Goal: Task Accomplishment & Management: Manage account settings

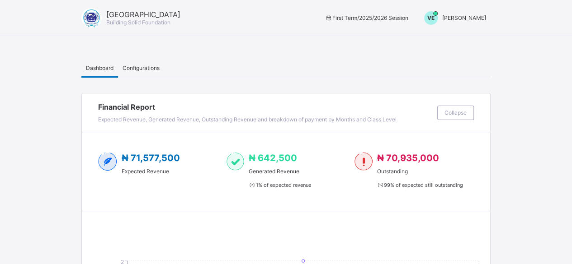
click at [465, 20] on span "[PERSON_NAME]" at bounding box center [464, 17] width 44 height 7
click at [477, 38] on span "Switch to Admin View" at bounding box center [452, 38] width 69 height 10
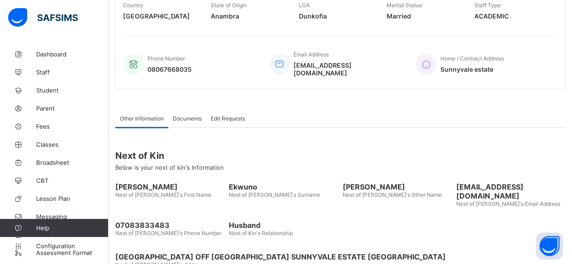
scroll to position [193, 0]
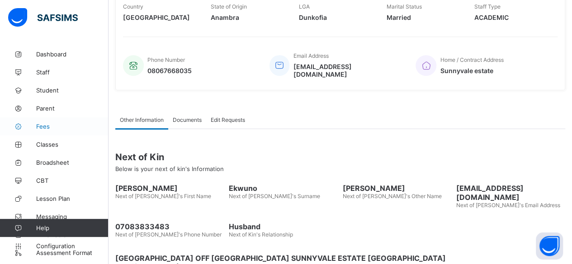
click at [46, 126] on span "Fees" at bounding box center [72, 126] width 72 height 7
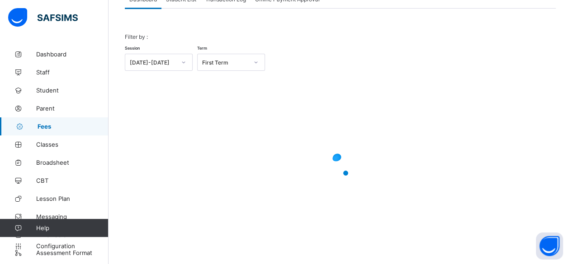
scroll to position [193, 0]
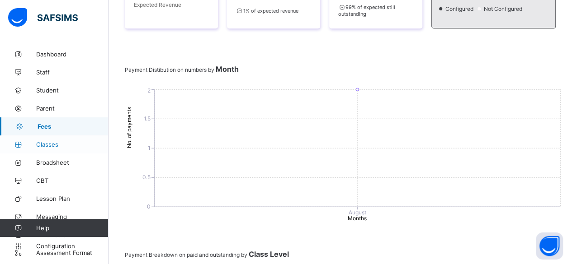
click at [49, 141] on span "Classes" at bounding box center [72, 144] width 72 height 7
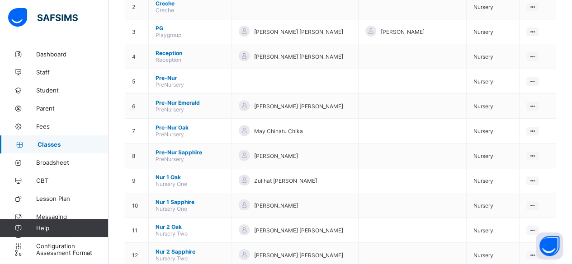
scroll to position [145, 0]
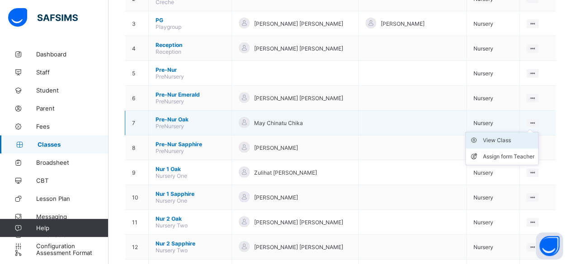
click at [520, 136] on div "View Class" at bounding box center [509, 140] width 52 height 9
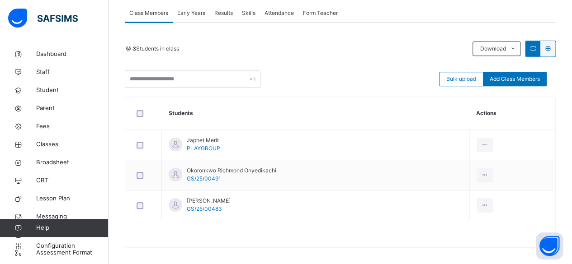
scroll to position [171, 0]
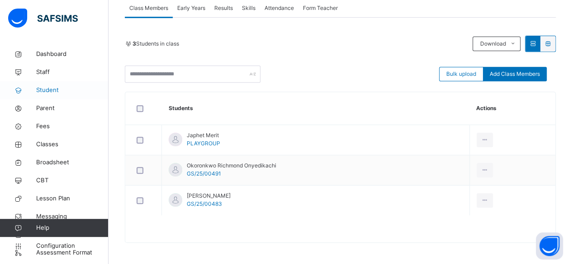
click at [49, 87] on span "Student" at bounding box center [72, 90] width 72 height 9
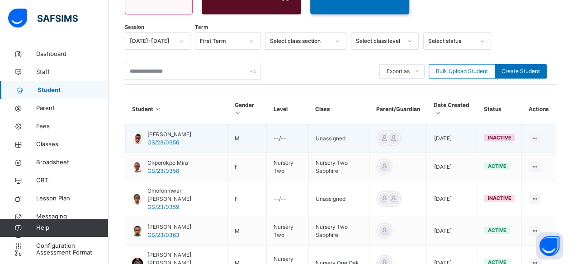
scroll to position [171, 0]
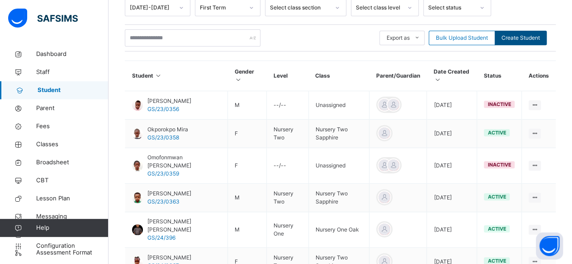
click at [525, 34] on span "Create Student" at bounding box center [520, 38] width 38 height 8
select select "**"
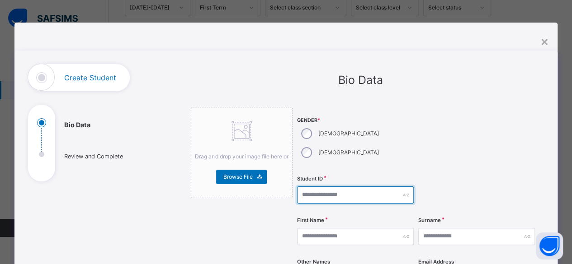
click at [325, 187] on input "text" at bounding box center [355, 195] width 117 height 17
type input "***"
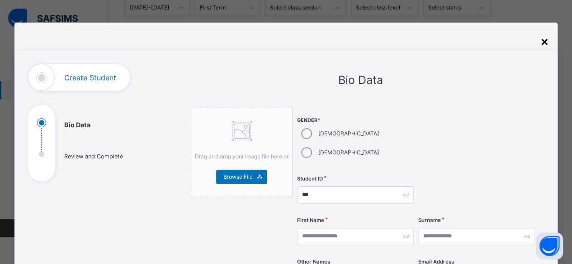
click at [545, 40] on div "×" at bounding box center [544, 41] width 9 height 19
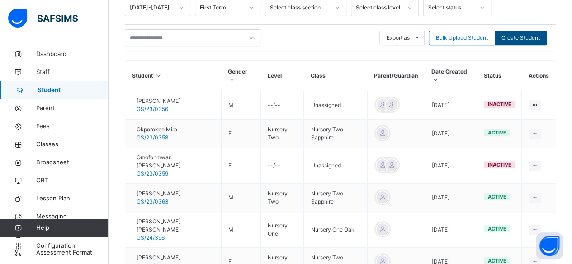
click at [515, 34] on span "Create Student" at bounding box center [520, 38] width 38 height 8
select select "**"
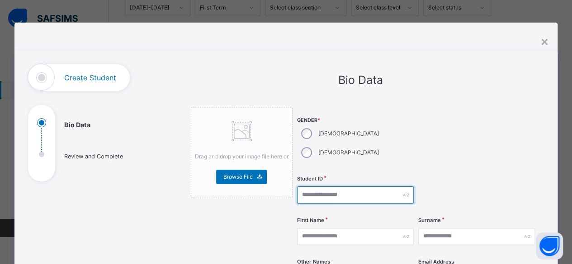
click at [305, 187] on input "text" at bounding box center [355, 195] width 117 height 17
click at [305, 187] on input "**********" at bounding box center [355, 195] width 117 height 17
type input "**********"
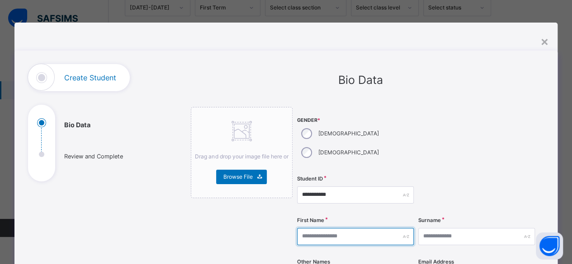
click at [322, 228] on input "text" at bounding box center [355, 236] width 117 height 17
click at [359, 228] on input "text" at bounding box center [355, 236] width 117 height 17
type input "******"
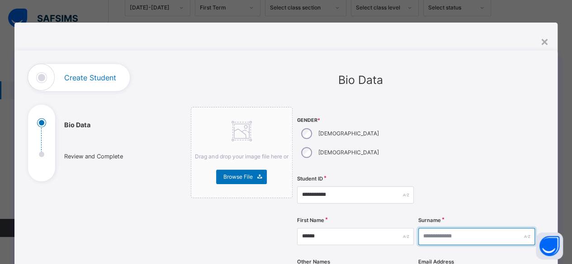
click at [422, 228] on input "text" at bounding box center [476, 236] width 117 height 17
type input "*"
type input "********"
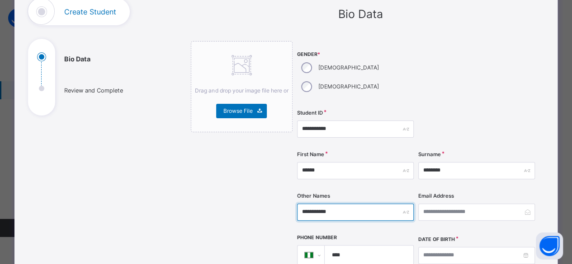
scroll to position [71, 0]
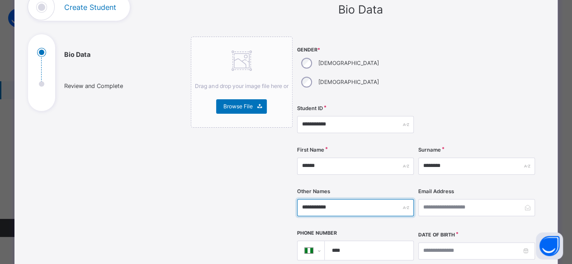
type input "**********"
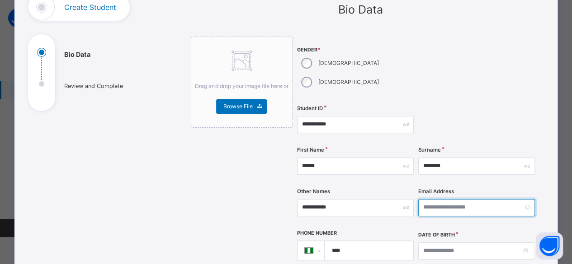
click at [488, 199] on input "email" at bounding box center [476, 207] width 117 height 17
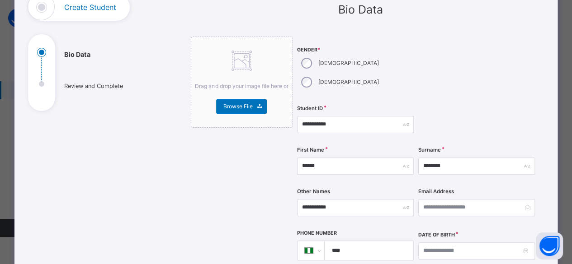
click at [349, 241] on input "****" at bounding box center [366, 250] width 81 height 19
type input "**********"
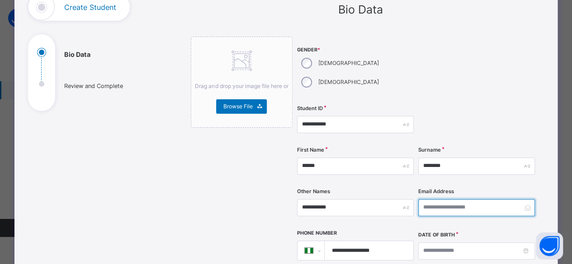
click at [449, 199] on input "email" at bounding box center [476, 207] width 117 height 17
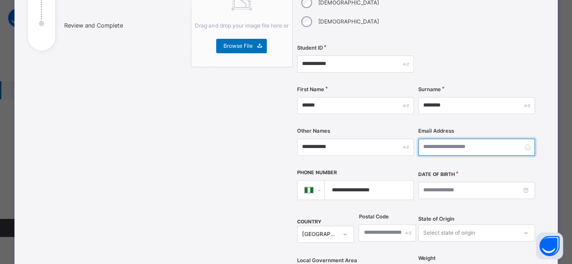
scroll to position [132, 0]
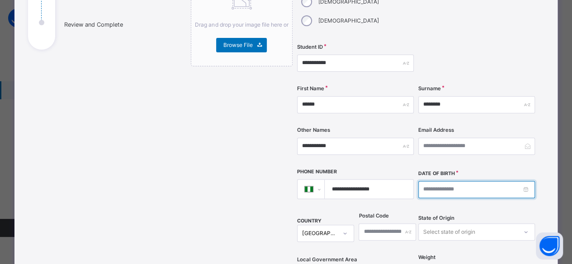
click at [425, 181] on input at bounding box center [476, 189] width 117 height 17
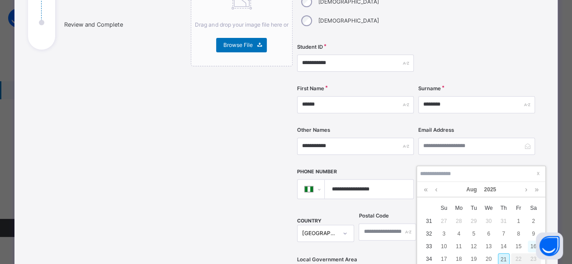
click at [532, 247] on div "16" at bounding box center [533, 247] width 12 height 12
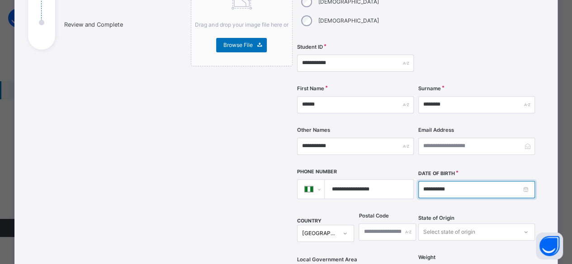
click at [436, 181] on input "**********" at bounding box center [476, 189] width 117 height 17
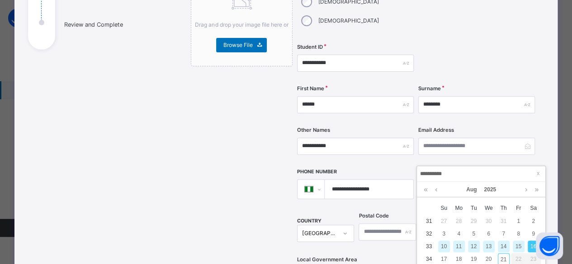
type input "**********"
click at [507, 174] on input "**********" at bounding box center [480, 174] width 123 height 10
click at [523, 147] on div "**********" at bounding box center [416, 154] width 238 height 359
type input "**********"
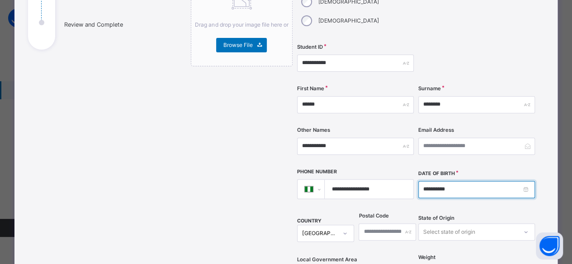
click at [529, 181] on input "**********" at bounding box center [476, 189] width 117 height 17
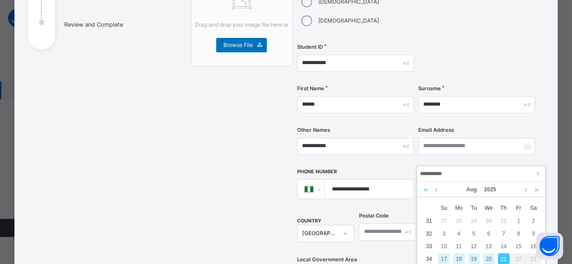
click at [423, 191] on link at bounding box center [425, 189] width 9 height 15
click at [421, 194] on link at bounding box center [425, 189] width 9 height 15
click at [422, 193] on link at bounding box center [425, 189] width 9 height 15
click at [526, 189] on link at bounding box center [525, 189] width 7 height 15
click at [527, 192] on link at bounding box center [525, 189] width 7 height 15
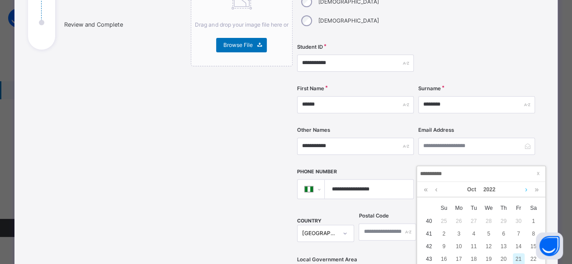
click at [526, 189] on link at bounding box center [525, 189] width 7 height 15
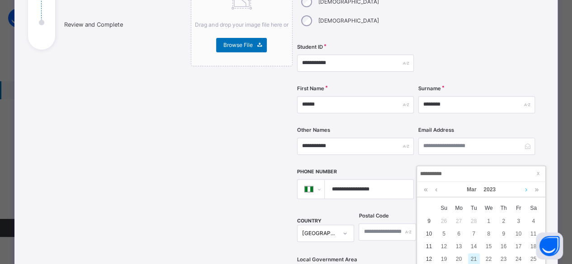
click at [526, 189] on link at bounding box center [525, 189] width 7 height 15
click at [525, 189] on link at bounding box center [525, 189] width 7 height 15
click at [524, 191] on link at bounding box center [525, 189] width 7 height 15
click at [523, 191] on link at bounding box center [525, 189] width 7 height 15
click at [523, 190] on link at bounding box center [525, 189] width 7 height 15
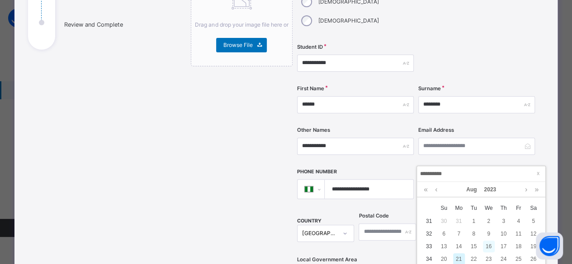
click at [489, 248] on div "16" at bounding box center [489, 247] width 12 height 12
type input "**********"
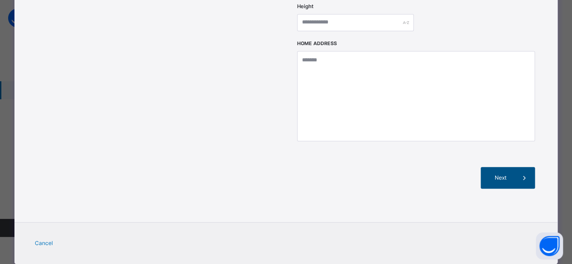
click at [501, 174] on span "Next" at bounding box center [500, 178] width 26 height 8
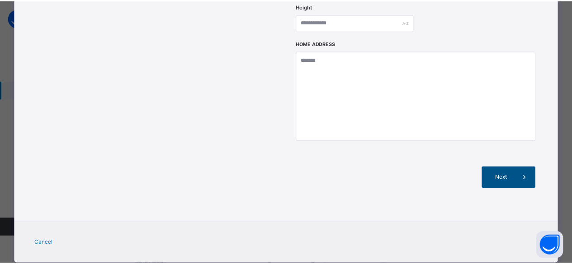
scroll to position [232, 0]
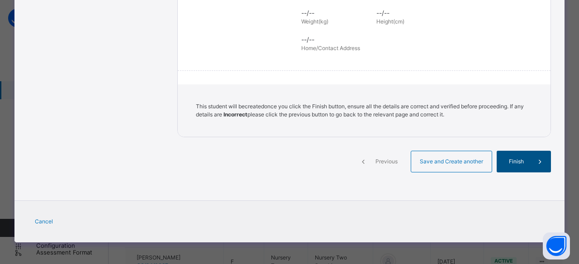
click at [520, 164] on span "Finish" at bounding box center [516, 162] width 26 height 8
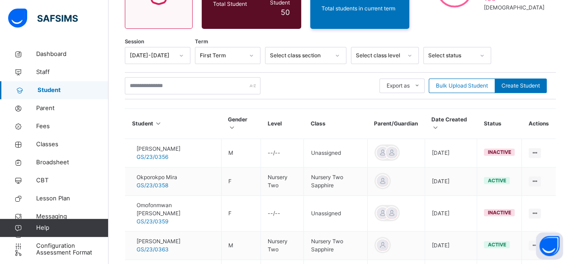
scroll to position [123, 0]
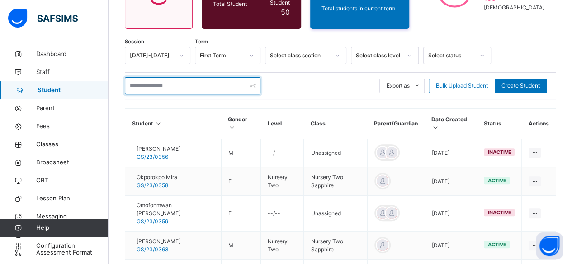
click at [212, 78] on input "text" at bounding box center [193, 85] width 136 height 17
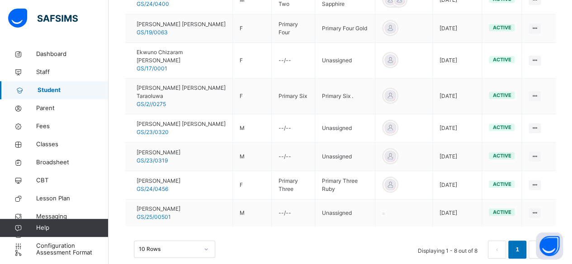
scroll to position [278, 0]
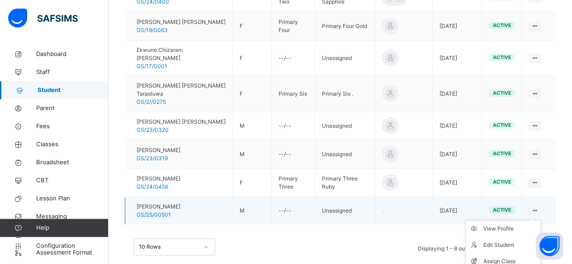
type input "***"
click at [538, 207] on icon at bounding box center [535, 210] width 8 height 7
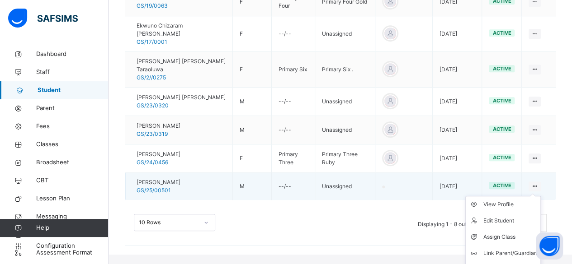
scroll to position [313, 0]
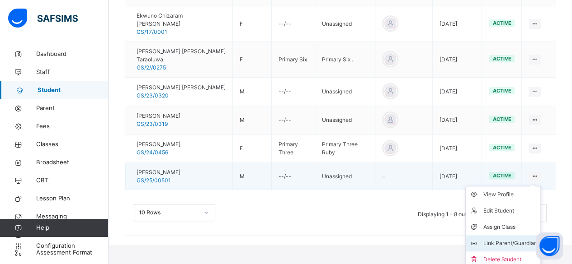
click at [504, 239] on div "Link Parent/Guardian" at bounding box center [510, 243] width 54 height 9
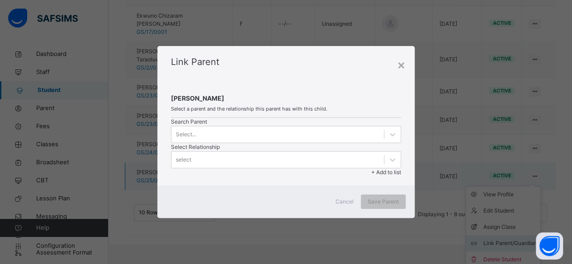
scroll to position [0, 0]
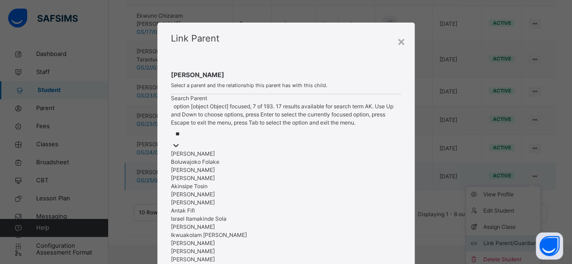
type input "***"
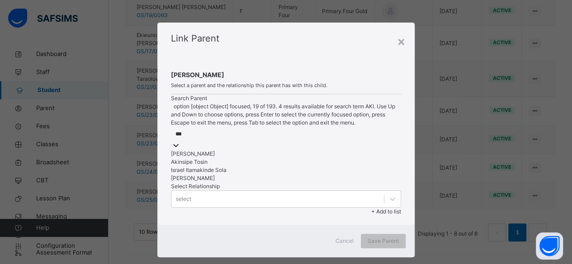
click at [222, 166] on div "Akinsipe Tosin" at bounding box center [286, 162] width 230 height 8
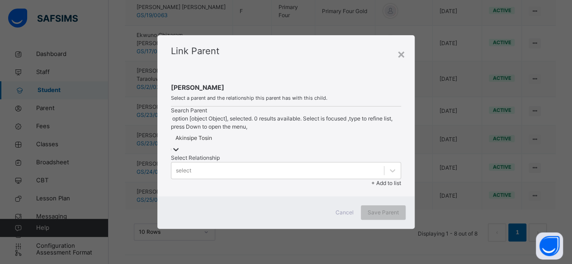
scroll to position [293, 0]
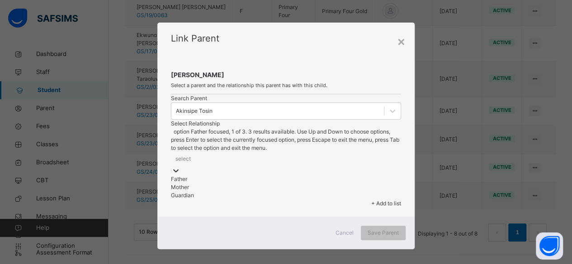
click at [320, 184] on div "Mother" at bounding box center [286, 188] width 230 height 8
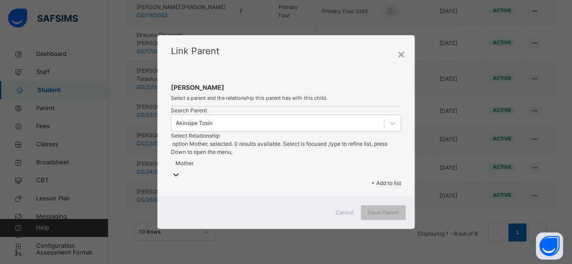
click at [390, 180] on span "+ Add to list" at bounding box center [386, 183] width 30 height 7
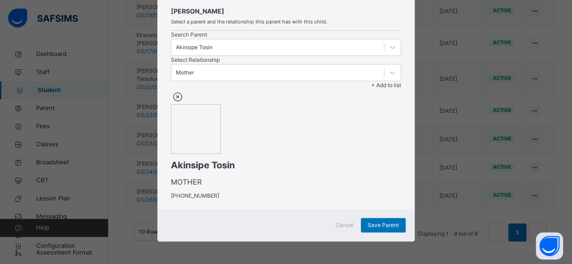
scroll to position [108, 0]
click at [381, 230] on span "Save Parent" at bounding box center [382, 225] width 31 height 8
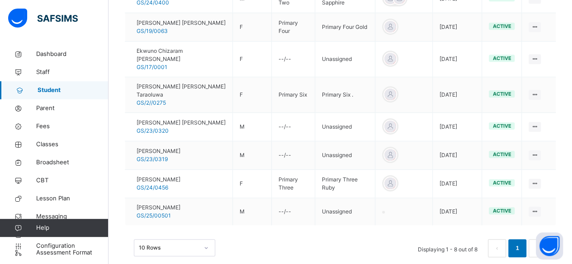
scroll to position [278, 0]
click at [62, 131] on span "Fees" at bounding box center [72, 126] width 72 height 9
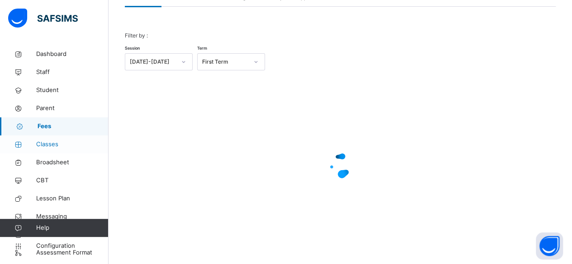
click at [62, 144] on span "Classes" at bounding box center [72, 144] width 72 height 9
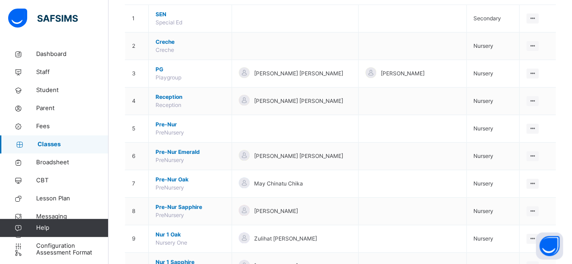
scroll to position [104, 0]
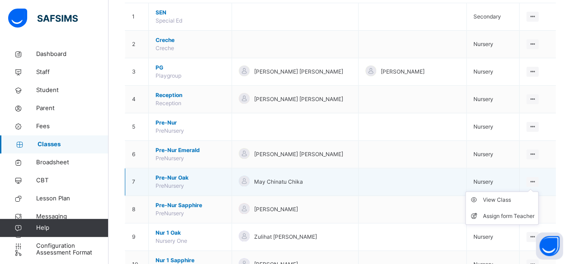
click at [536, 181] on icon at bounding box center [532, 182] width 8 height 7
click at [505, 198] on div "View Class" at bounding box center [509, 200] width 52 height 9
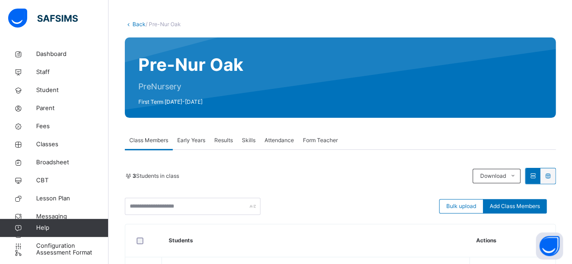
scroll to position [40, 0]
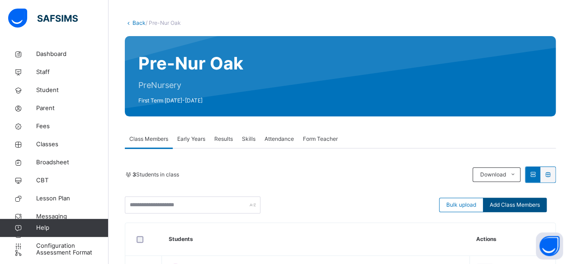
click at [505, 206] on span "Add Class Members" at bounding box center [514, 205] width 50 height 8
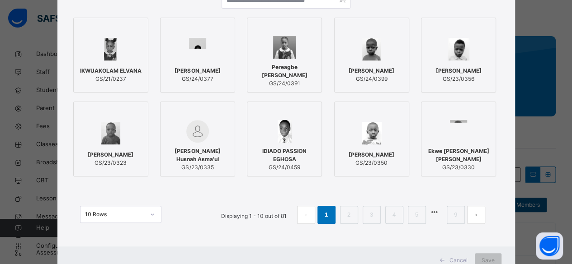
scroll to position [106, 0]
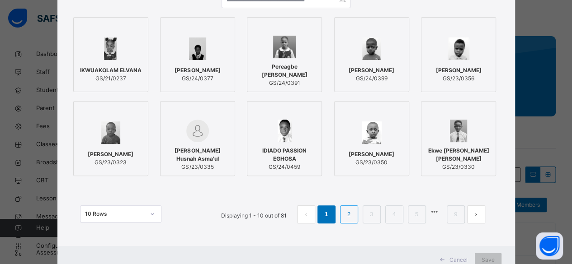
click at [351, 216] on link "2" at bounding box center [348, 215] width 9 height 12
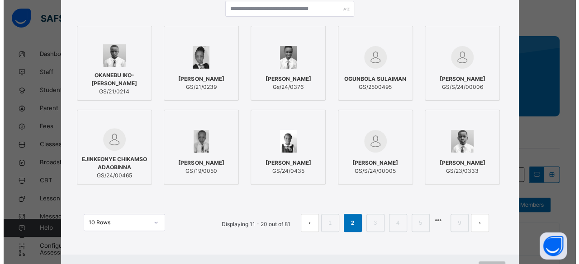
scroll to position [104, 0]
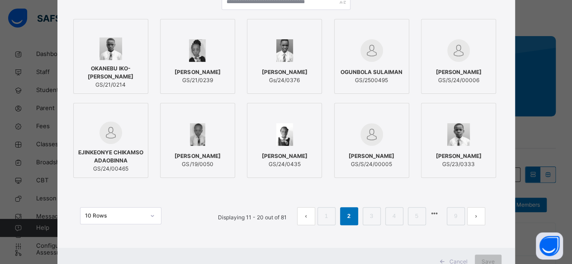
click at [382, 79] on span "GS/2500495" at bounding box center [371, 80] width 62 height 8
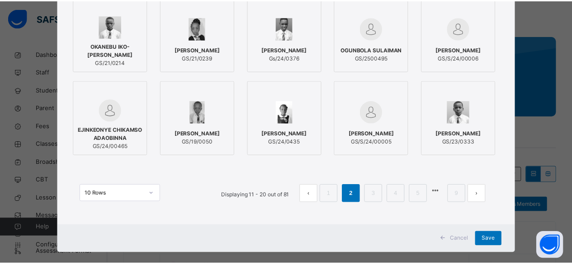
scroll to position [127, 0]
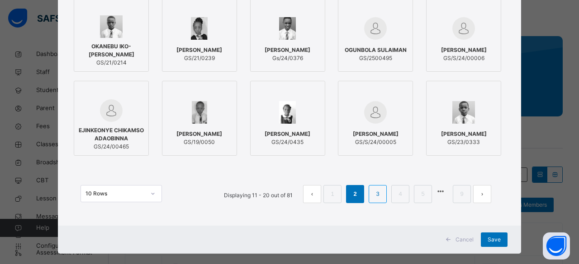
click at [374, 193] on link "3" at bounding box center [377, 194] width 9 height 12
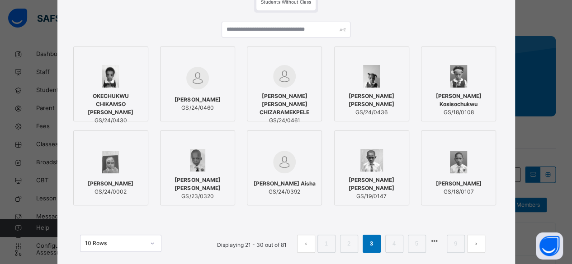
scroll to position [89, 0]
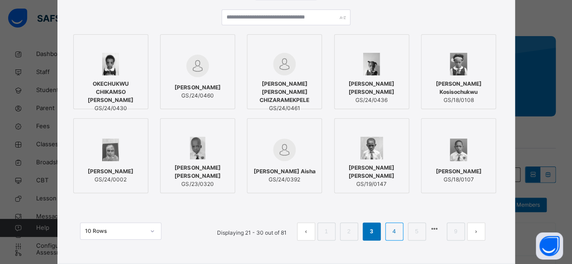
click at [394, 229] on link "4" at bounding box center [394, 232] width 9 height 12
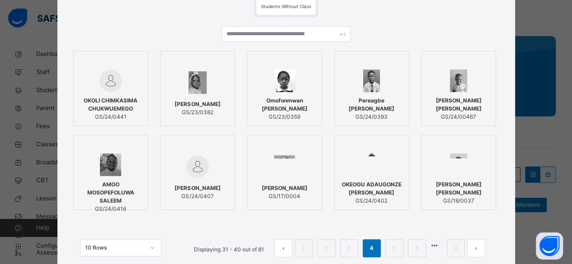
scroll to position [72, 0]
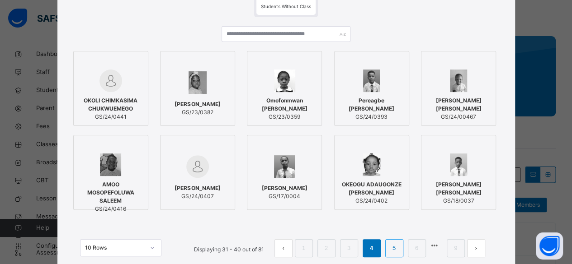
click at [395, 248] on link "5" at bounding box center [394, 249] width 9 height 12
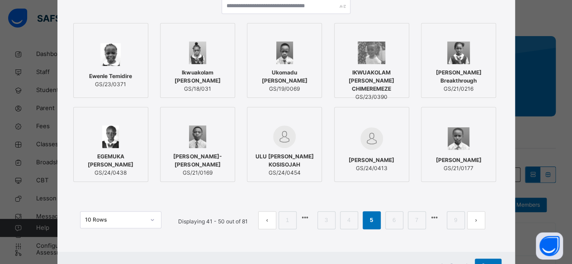
scroll to position [108, 0]
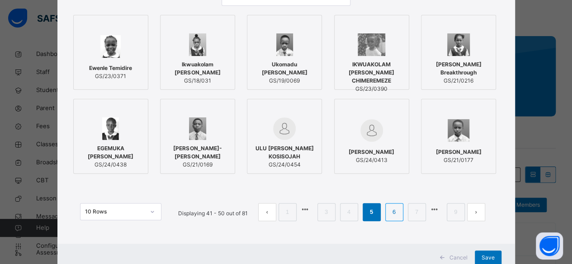
click at [395, 215] on link "6" at bounding box center [394, 213] width 9 height 12
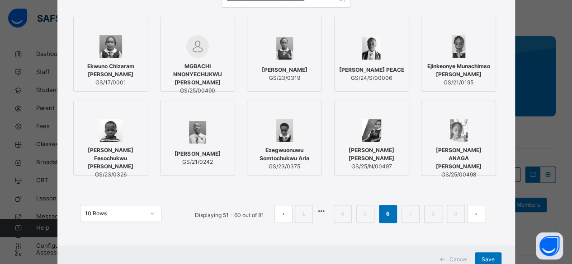
scroll to position [112, 0]
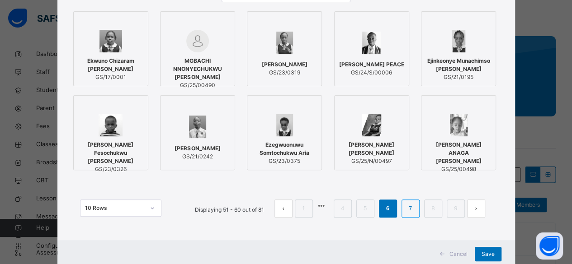
click at [410, 208] on link "7" at bounding box center [410, 209] width 9 height 12
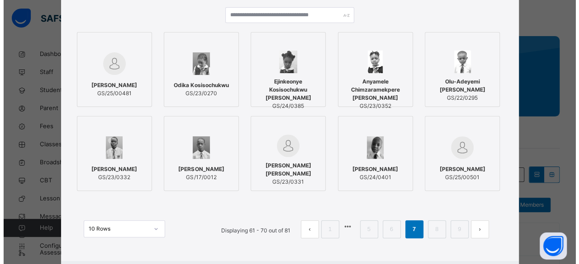
scroll to position [92, 0]
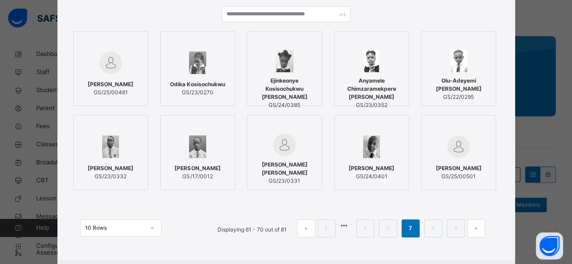
click at [464, 169] on span "[PERSON_NAME]" at bounding box center [459, 169] width 46 height 8
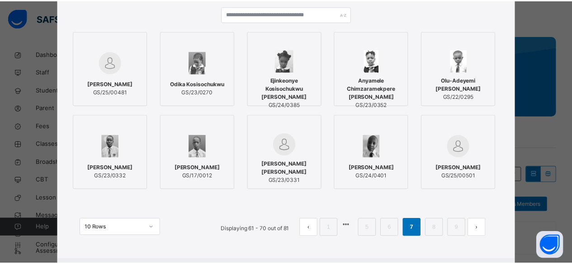
scroll to position [138, 0]
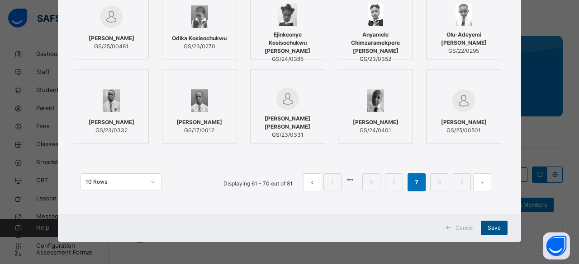
click at [492, 228] on span "Save" at bounding box center [493, 228] width 13 height 8
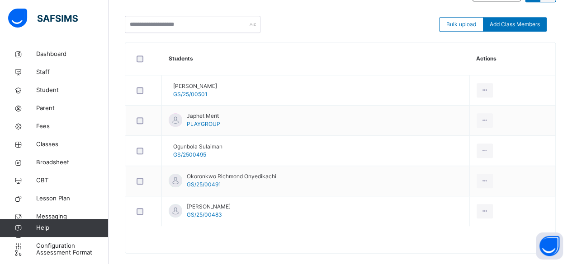
scroll to position [196, 0]
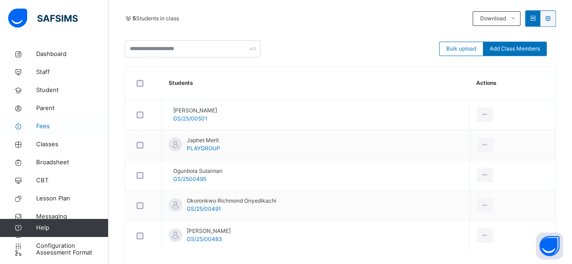
click at [48, 126] on span "Fees" at bounding box center [72, 126] width 72 height 9
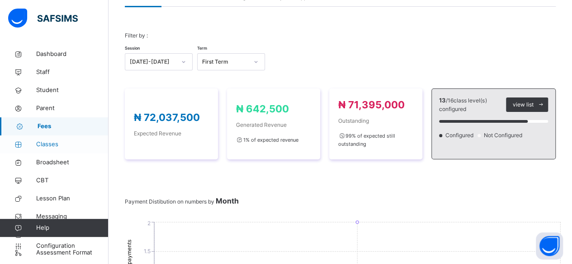
scroll to position [196, 0]
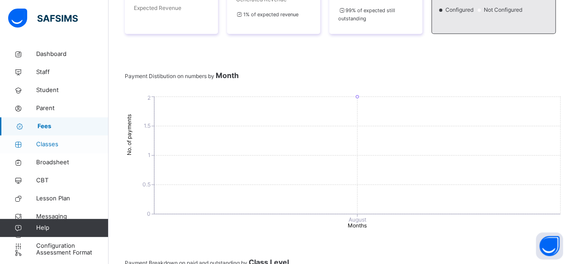
click at [45, 144] on span "Classes" at bounding box center [72, 144] width 72 height 9
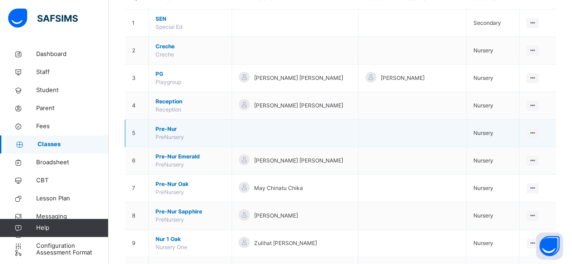
scroll to position [115, 0]
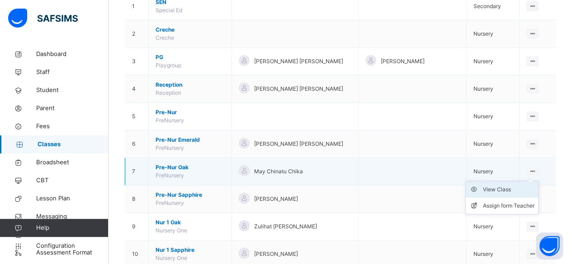
click at [513, 187] on div "View Class" at bounding box center [509, 189] width 52 height 9
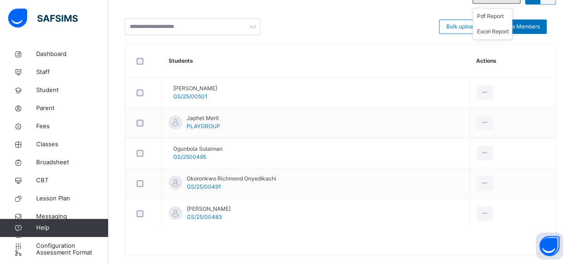
scroll to position [221, 0]
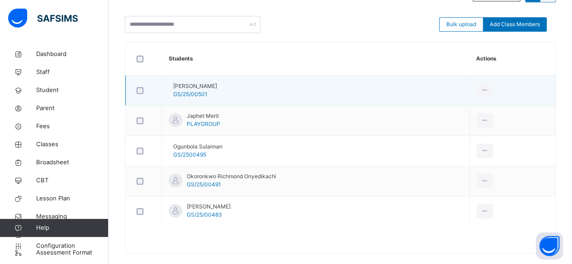
click at [201, 85] on span "[PERSON_NAME]" at bounding box center [195, 86] width 44 height 8
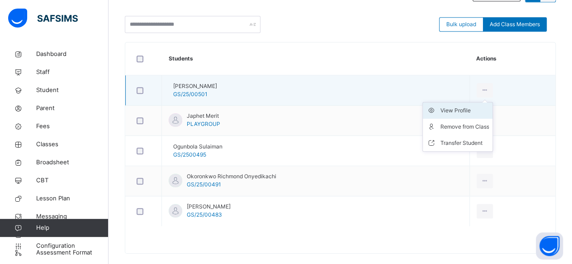
click at [470, 107] on div "View Profile" at bounding box center [464, 110] width 49 height 9
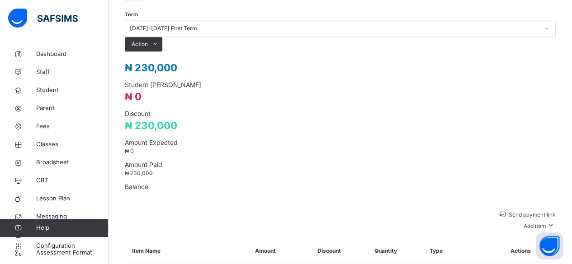
scroll to position [346, 0]
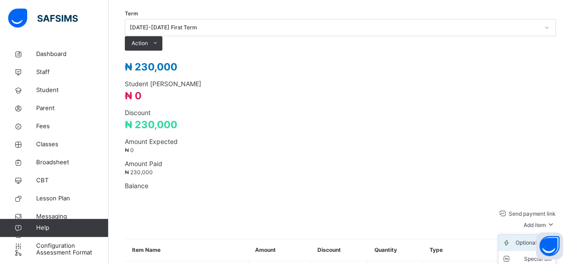
click at [536, 239] on div "Optional items" at bounding box center [533, 243] width 36 height 9
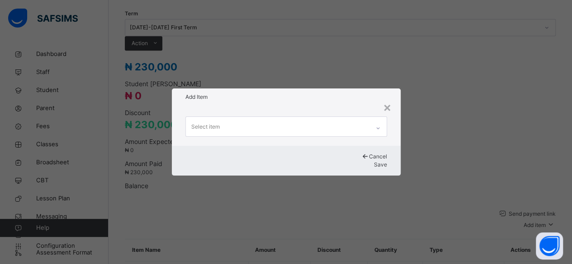
scroll to position [0, 0]
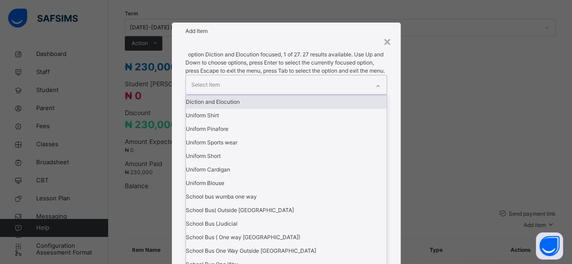
click at [377, 91] on icon at bounding box center [377, 86] width 5 height 9
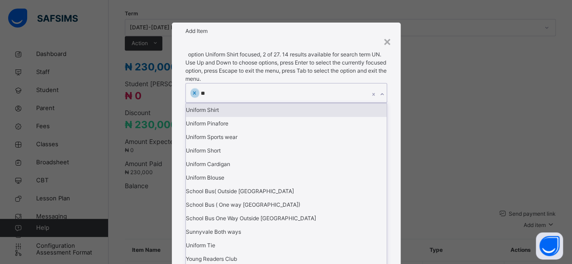
type input "***"
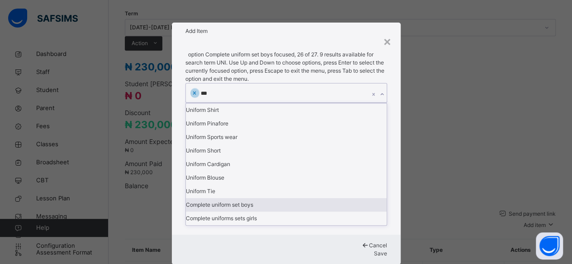
click at [232, 212] on div "Complete uniform set boys" at bounding box center [286, 205] width 201 height 14
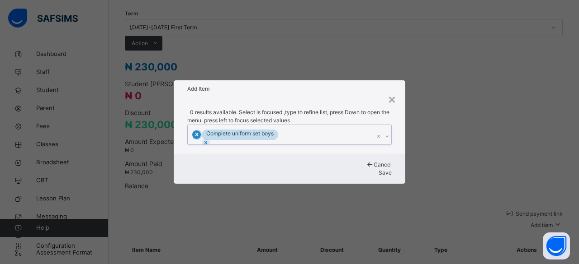
click at [200, 132] on icon at bounding box center [196, 135] width 6 height 6
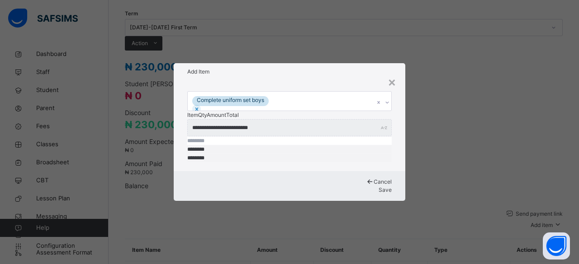
click at [378, 187] on span "Save" at bounding box center [384, 190] width 13 height 7
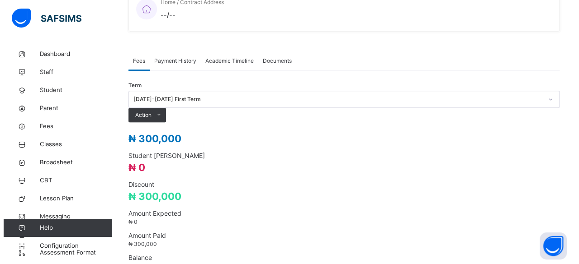
scroll to position [273, 0]
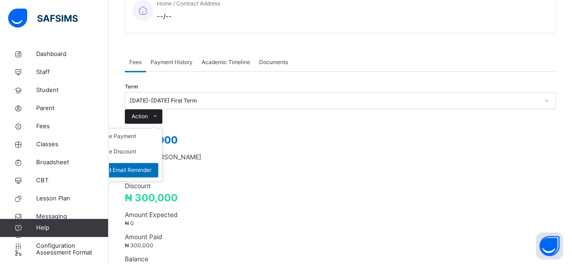
click at [148, 113] on span "Action" at bounding box center [140, 117] width 16 height 8
click at [136, 148] on button "Manage Discount" at bounding box center [113, 152] width 45 height 8
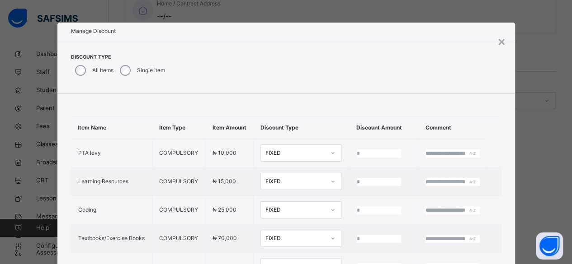
type input "*"
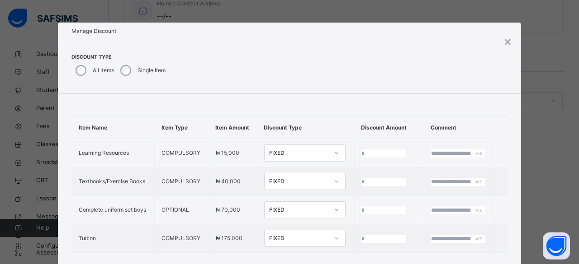
scroll to position [37, 0]
click at [361, 235] on input "*" at bounding box center [383, 239] width 45 height 8
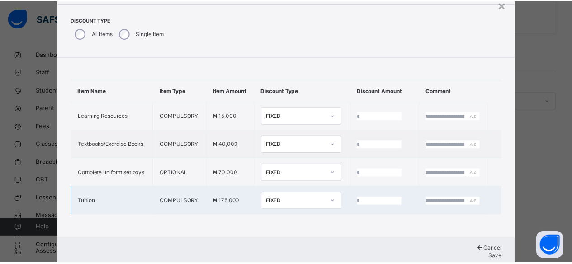
scroll to position [38, 0]
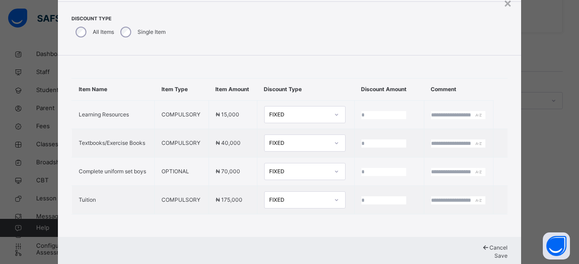
type input "*****"
click at [494, 253] on span "Save" at bounding box center [500, 256] width 13 height 7
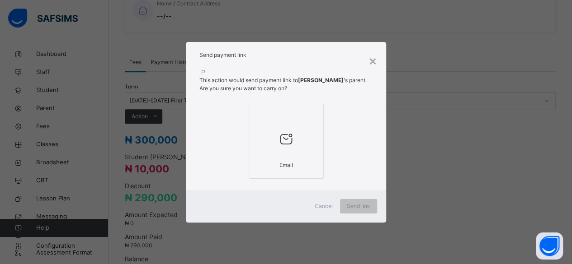
click at [271, 141] on div at bounding box center [286, 139] width 65 height 34
click at [354, 204] on span "Send link" at bounding box center [363, 206] width 24 height 8
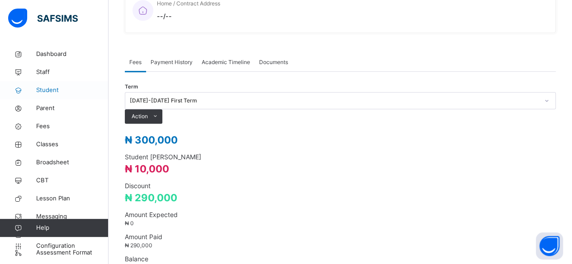
click at [52, 91] on span "Student" at bounding box center [72, 90] width 72 height 9
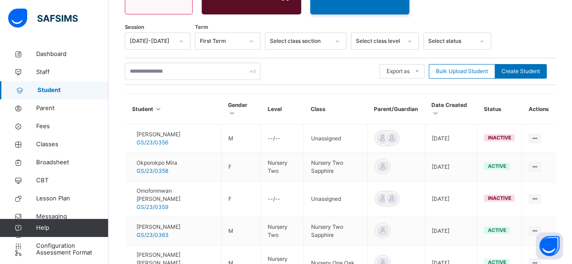
scroll to position [273, 0]
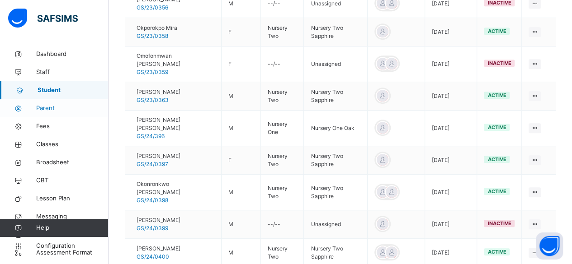
click at [44, 108] on span "Parent" at bounding box center [72, 108] width 72 height 9
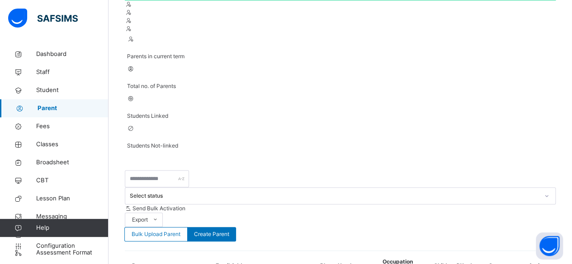
scroll to position [273, 0]
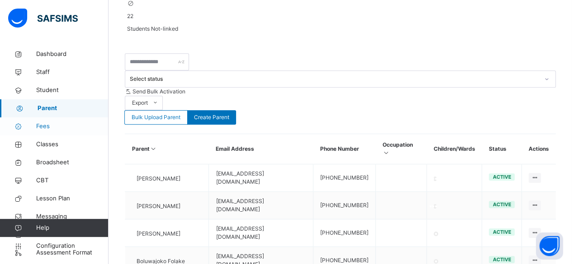
click at [39, 126] on span "Fees" at bounding box center [72, 126] width 72 height 9
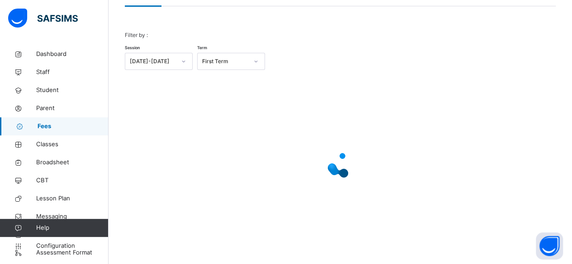
scroll to position [71, 0]
click at [59, 89] on span "Student" at bounding box center [72, 90] width 72 height 9
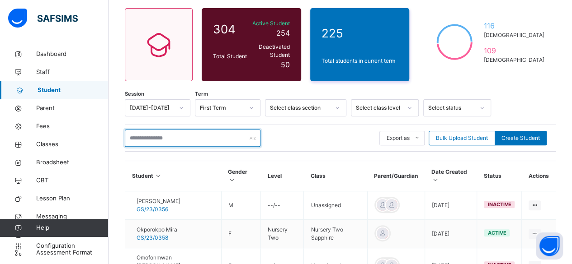
click at [163, 130] on input "text" at bounding box center [193, 138] width 136 height 17
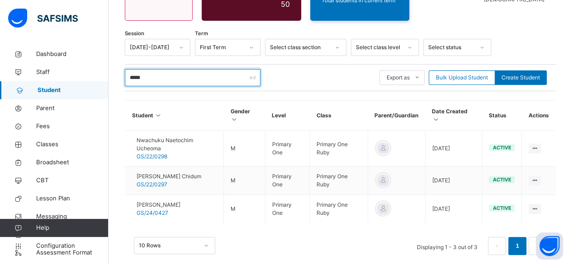
scroll to position [134, 0]
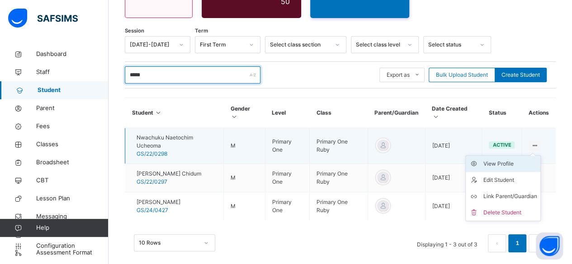
type input "*****"
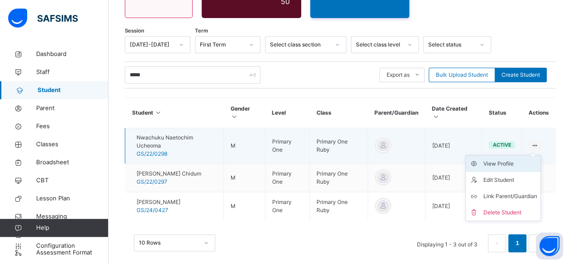
click at [500, 161] on div "View Profile" at bounding box center [510, 164] width 54 height 9
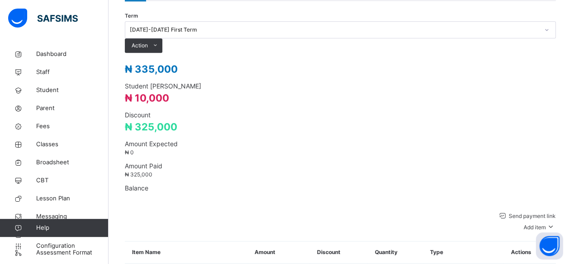
scroll to position [343, 0]
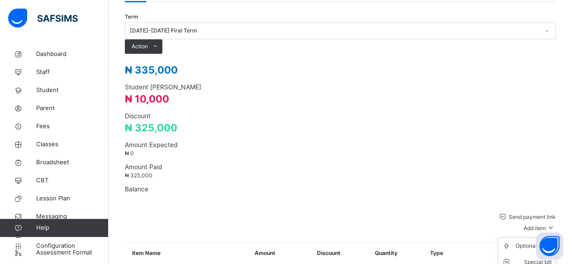
click at [545, 225] on span "Add item" at bounding box center [534, 228] width 22 height 7
click at [549, 242] on div "Optional items" at bounding box center [533, 246] width 36 height 9
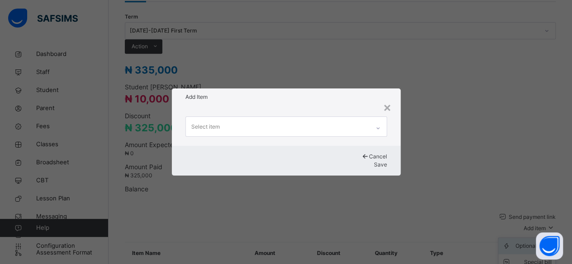
scroll to position [0, 0]
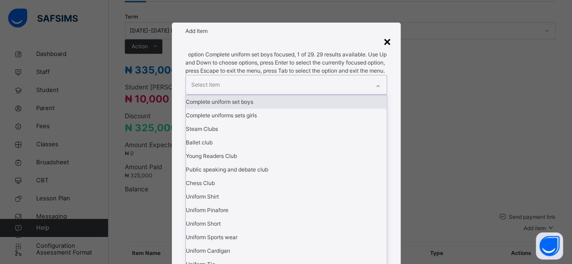
click at [391, 51] on div "×" at bounding box center [387, 41] width 9 height 19
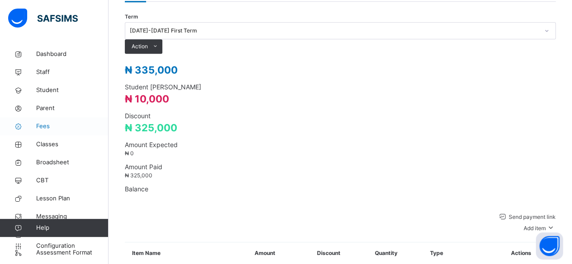
click at [51, 126] on span "Fees" at bounding box center [72, 126] width 72 height 9
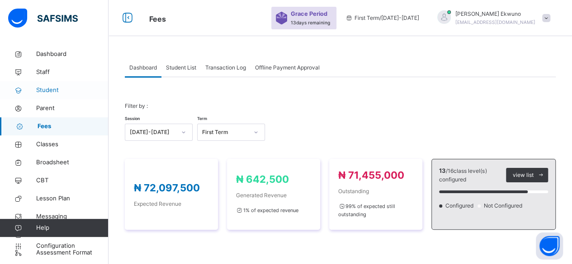
click at [42, 87] on span "Student" at bounding box center [72, 90] width 72 height 9
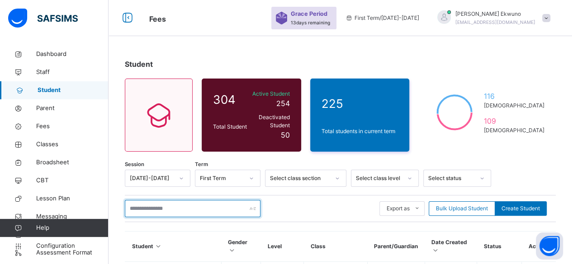
click at [177, 202] on input "text" at bounding box center [193, 208] width 136 height 17
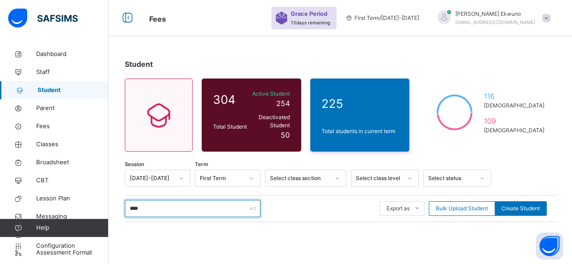
type input "*****"
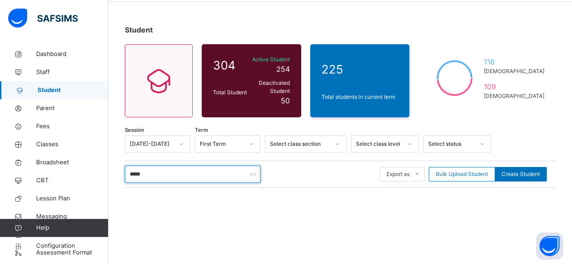
scroll to position [109, 0]
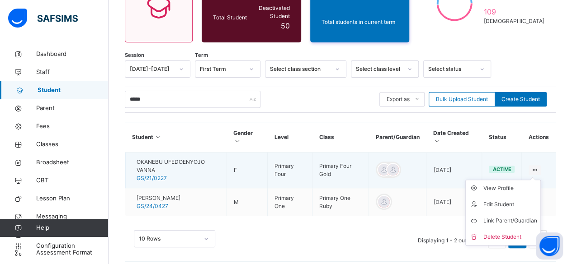
click at [538, 167] on icon at bounding box center [535, 170] width 8 height 7
click at [509, 184] on div "View Profile" at bounding box center [510, 188] width 54 height 9
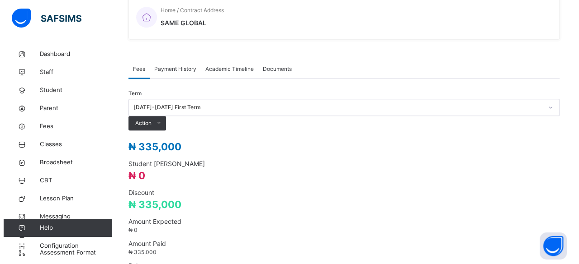
scroll to position [302, 0]
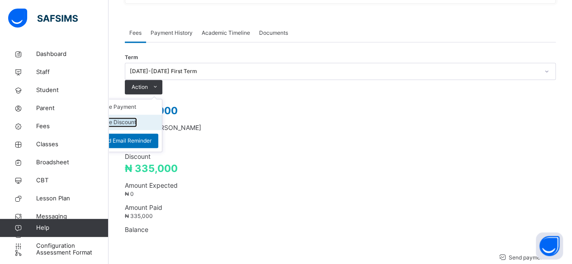
click at [136, 118] on button "Manage Discount" at bounding box center [113, 122] width 45 height 8
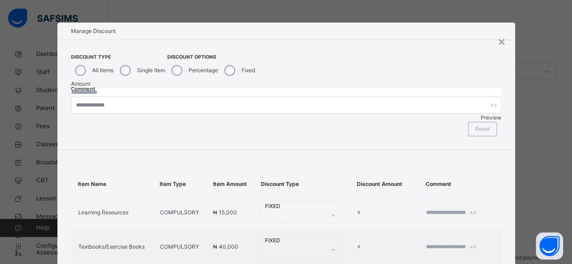
type input "*"
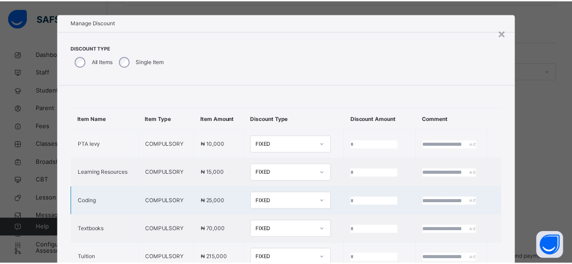
scroll to position [9, 0]
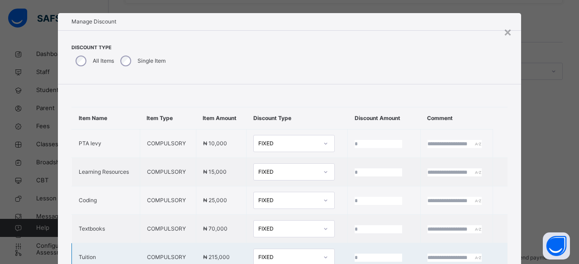
click at [354, 254] on input "*" at bounding box center [377, 258] width 47 height 8
type input "*"
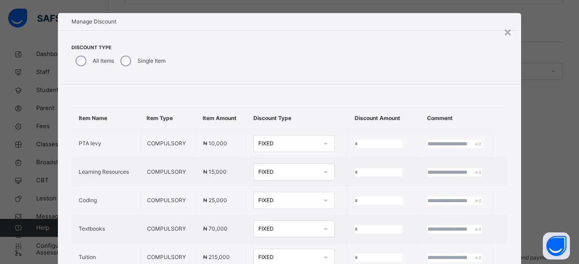
type input "*****"
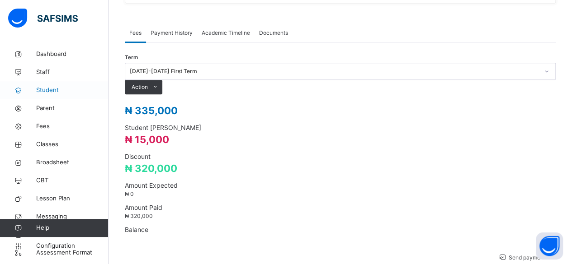
click at [54, 94] on span "Student" at bounding box center [72, 90] width 72 height 9
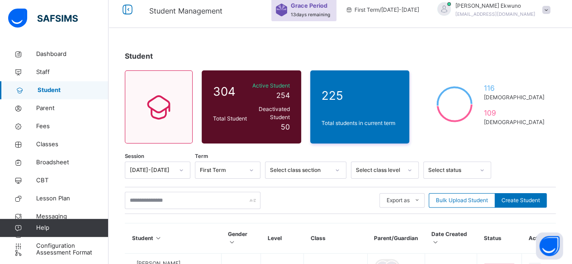
scroll to position [9, 0]
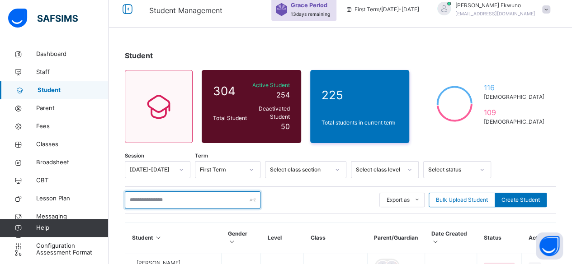
click at [199, 193] on input "text" at bounding box center [193, 200] width 136 height 17
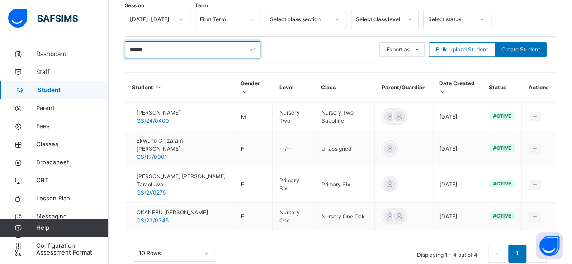
scroll to position [166, 0]
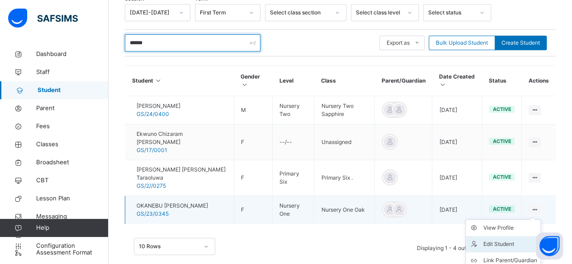
type input "******"
click at [506, 240] on div "Edit Student" at bounding box center [510, 244] width 54 height 9
select select "**"
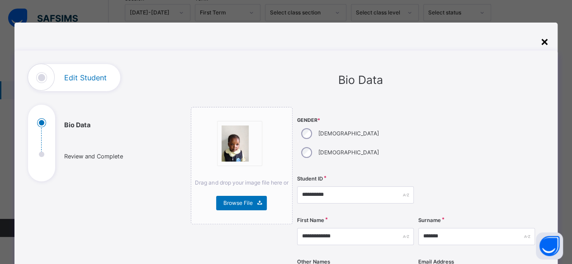
click at [546, 41] on div "×" at bounding box center [544, 41] width 9 height 19
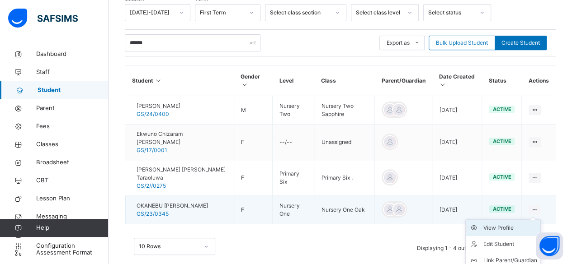
click at [499, 224] on div "View Profile" at bounding box center [510, 228] width 54 height 9
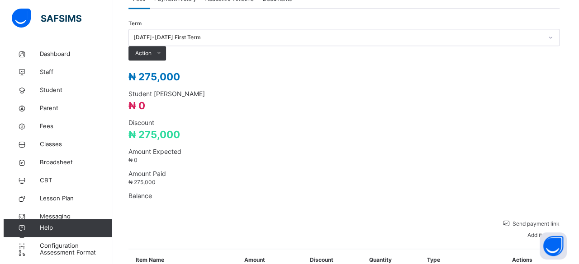
scroll to position [337, 0]
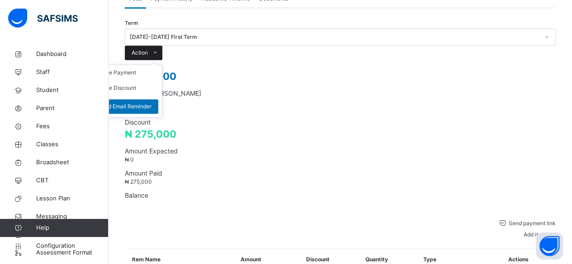
click at [148, 49] on span "Action" at bounding box center [140, 53] width 16 height 8
click at [136, 84] on button "Manage Discount" at bounding box center [113, 88] width 45 height 8
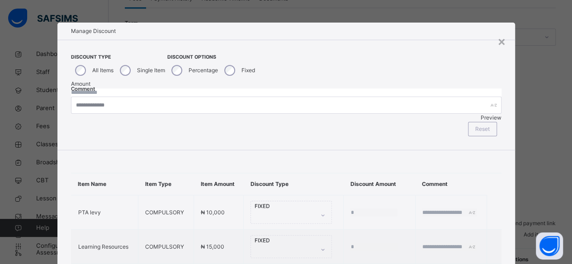
type input "*"
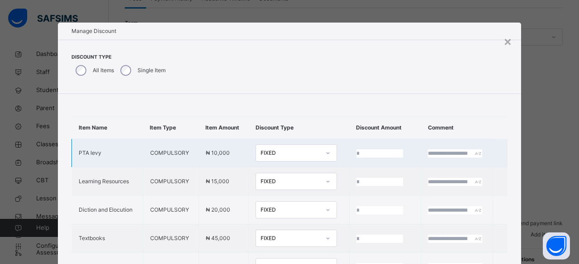
click at [356, 158] on input "*" at bounding box center [379, 154] width 47 height 8
type input "*"
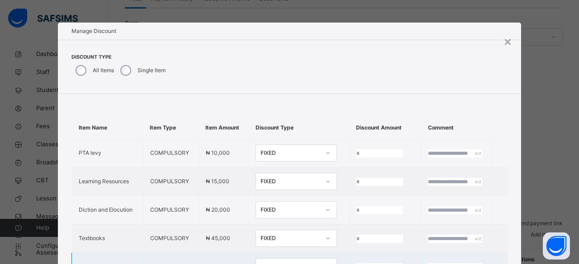
click at [356, 263] on input "*" at bounding box center [379, 267] width 47 height 8
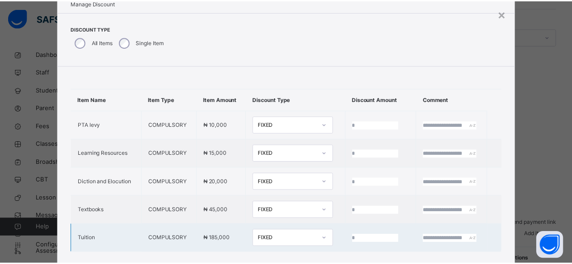
scroll to position [38, 0]
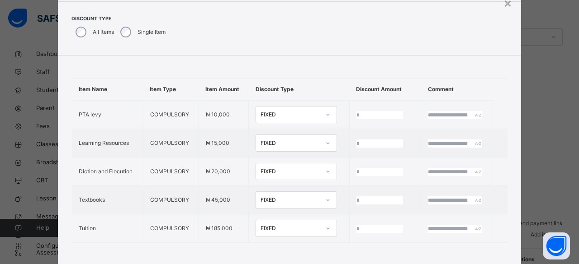
type input "****"
click at [345, 215] on td "****" at bounding box center [380, 229] width 71 height 28
click at [497, 97] on div "Item Name Item Type Item Amount Discount Type Discount Amount Comment PTA levy …" at bounding box center [285, 161] width 457 height 210
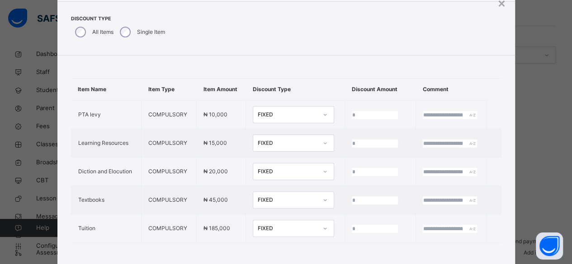
scroll to position [301, 0]
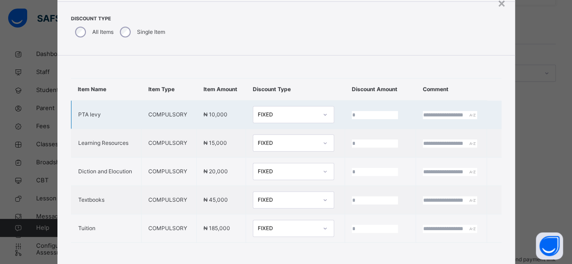
click at [345, 101] on td at bounding box center [380, 115] width 71 height 28
click at [352, 111] on input "number" at bounding box center [375, 115] width 46 height 8
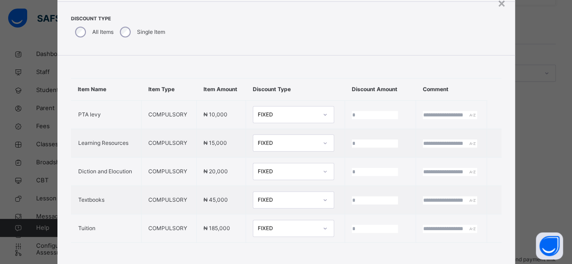
type input "*"
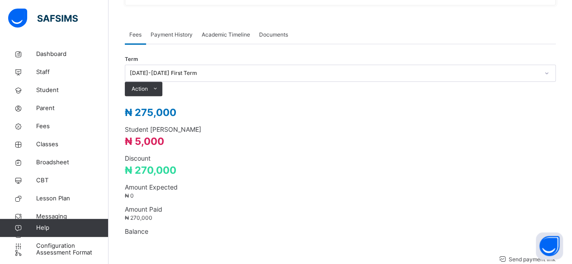
click at [507, 256] on span "Send payment link" at bounding box center [531, 259] width 48 height 7
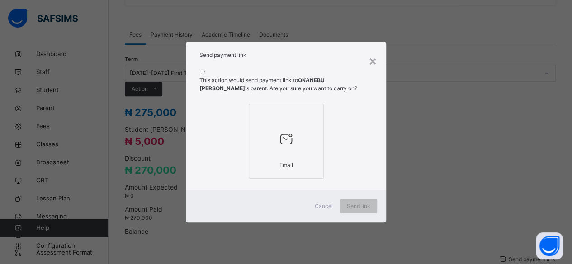
click at [296, 132] on div at bounding box center [286, 139] width 65 height 34
click at [361, 206] on span "Send link" at bounding box center [363, 206] width 24 height 8
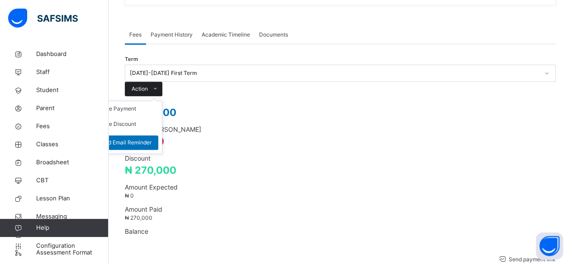
click at [148, 85] on span "Action" at bounding box center [140, 89] width 16 height 8
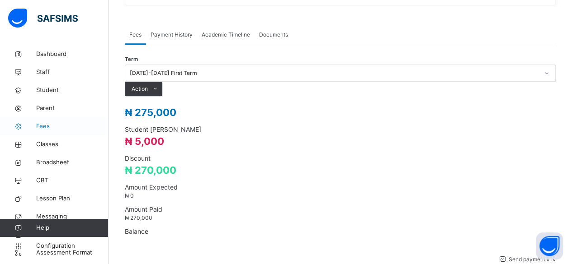
click at [44, 129] on span "Fees" at bounding box center [72, 126] width 72 height 9
